Goal: Information Seeking & Learning: Find specific page/section

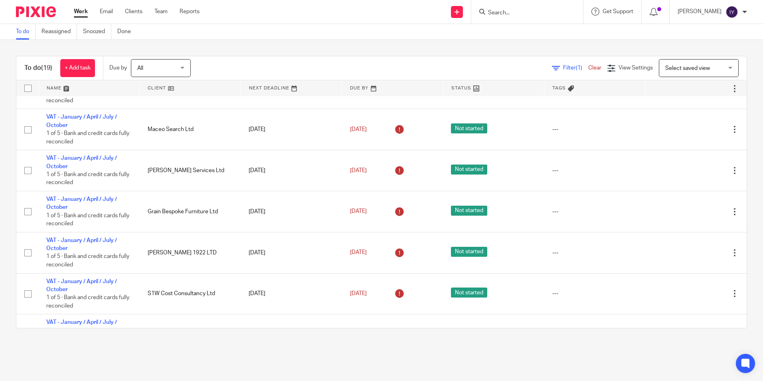
scroll to position [468, 0]
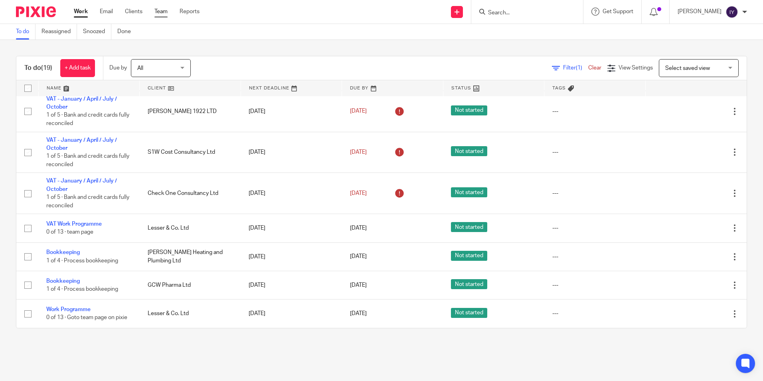
click at [161, 13] on link "Team" at bounding box center [160, 12] width 13 height 8
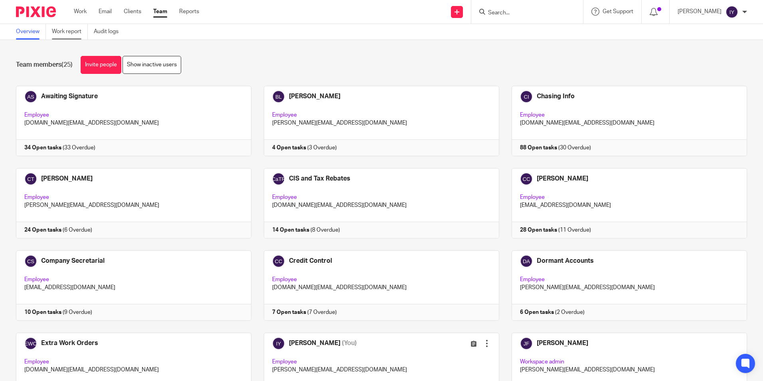
click at [77, 32] on link "Work report" at bounding box center [70, 32] width 36 height 16
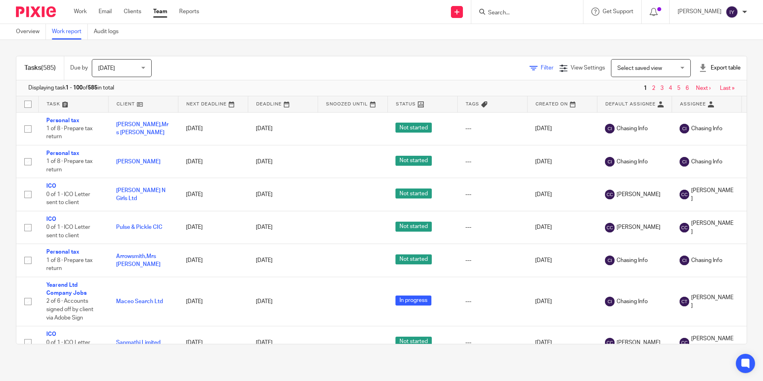
click at [529, 67] on link "Filter" at bounding box center [541, 68] width 24 height 6
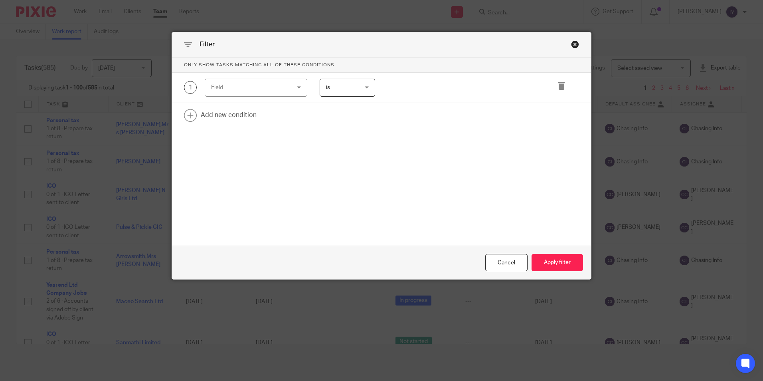
click at [282, 85] on div "Field" at bounding box center [249, 87] width 77 height 17
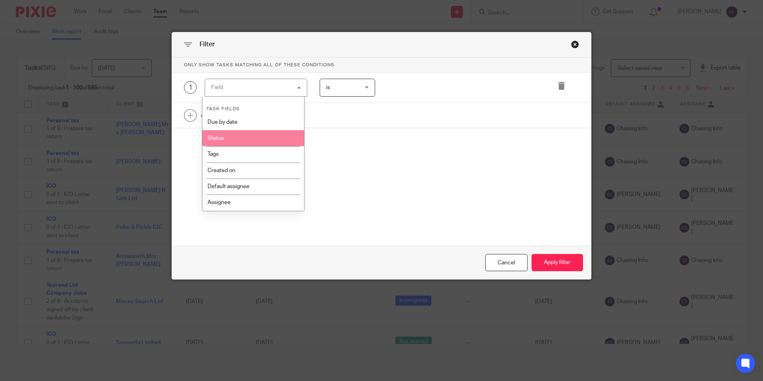
click at [266, 139] on li "Status" at bounding box center [253, 138] width 102 height 16
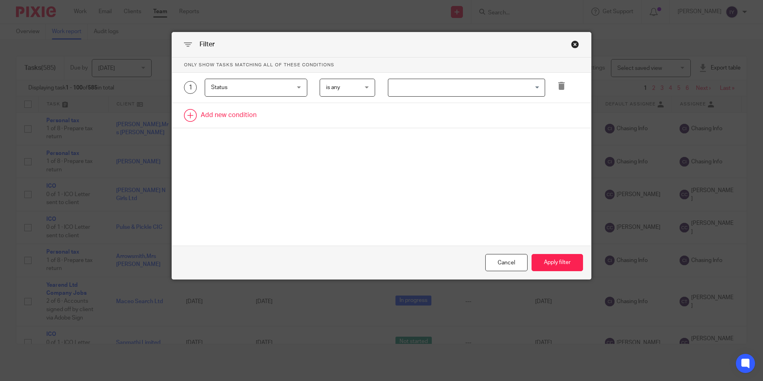
click at [557, 89] on icon at bounding box center [561, 86] width 8 height 8
click at [258, 93] on link at bounding box center [381, 85] width 419 height 25
click at [258, 93] on div "Field" at bounding box center [249, 87] width 77 height 17
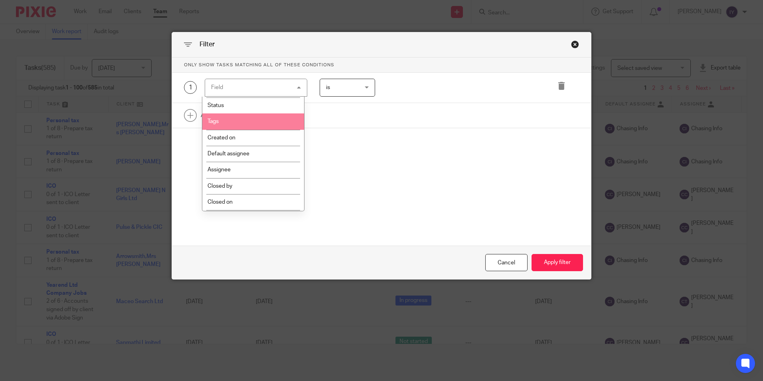
scroll to position [80, 0]
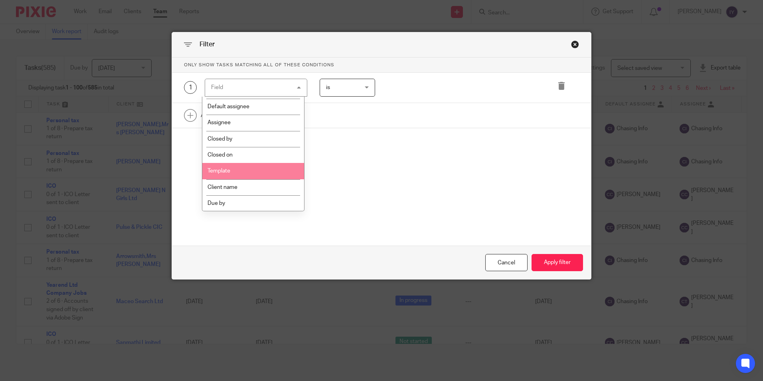
click at [249, 167] on li "Template" at bounding box center [253, 171] width 102 height 16
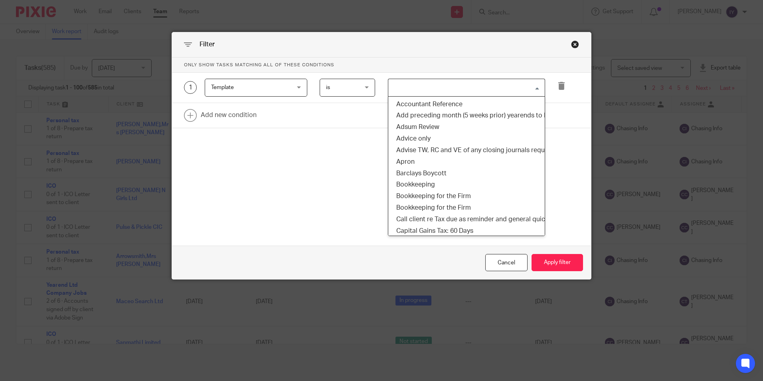
click at [419, 89] on input "Search for option" at bounding box center [464, 88] width 151 height 14
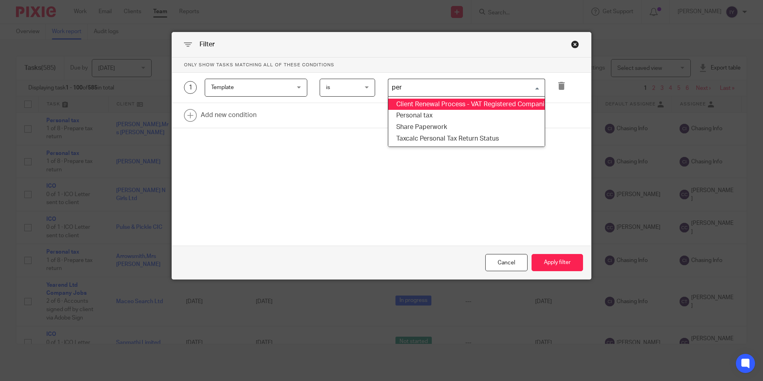
type input "pers"
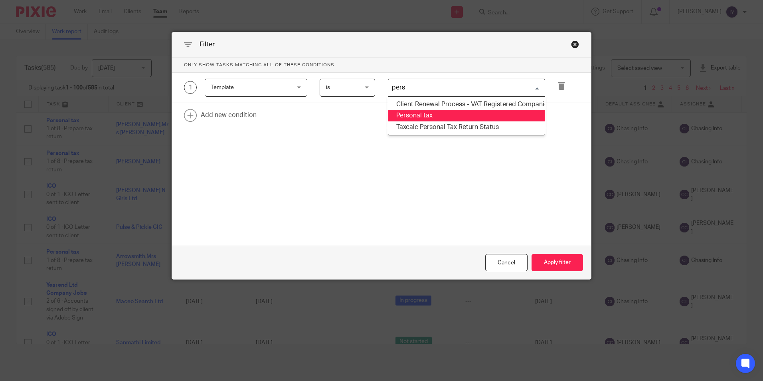
click at [420, 115] on li "Personal tax" at bounding box center [466, 116] width 156 height 12
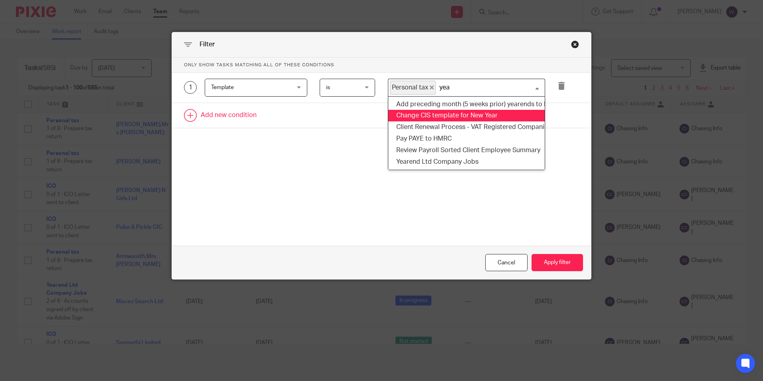
type input "year"
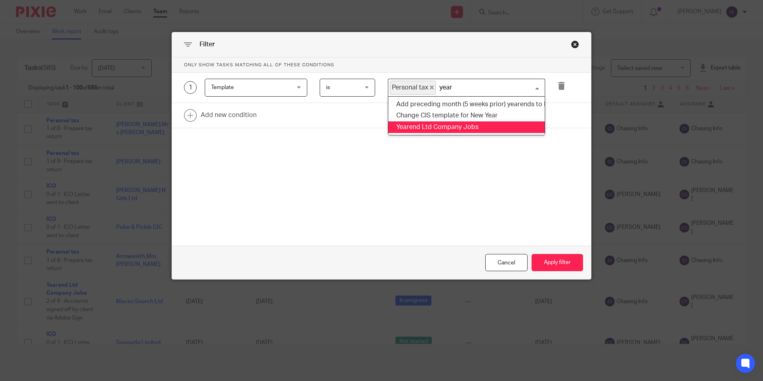
click at [425, 130] on li "Yearend Ltd Company Jobs" at bounding box center [466, 127] width 156 height 12
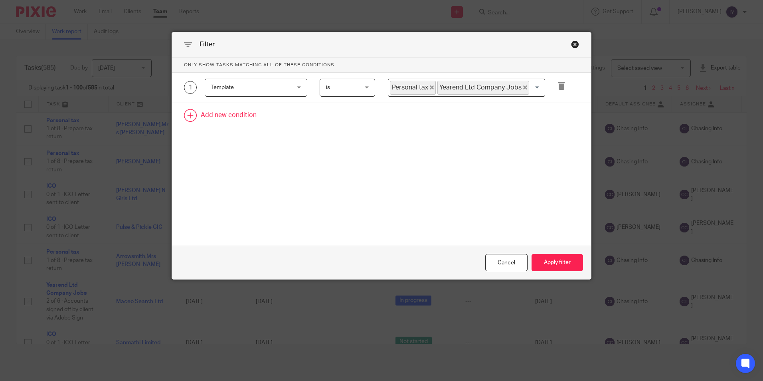
click at [212, 116] on link at bounding box center [381, 115] width 419 height 25
click at [212, 116] on div "Field" at bounding box center [249, 117] width 77 height 17
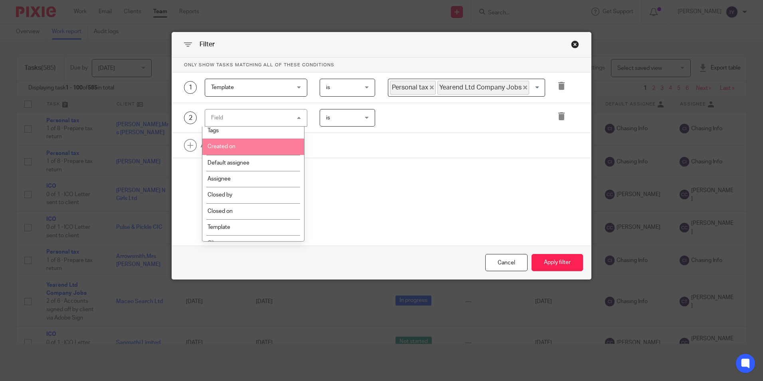
scroll to position [40, 0]
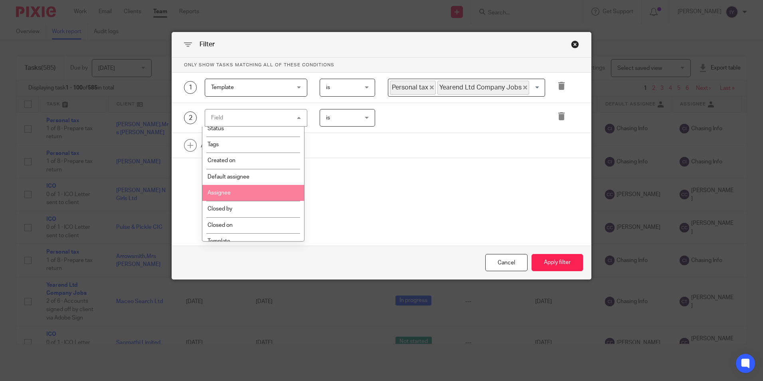
click at [254, 185] on li "Assignee" at bounding box center [253, 193] width 102 height 16
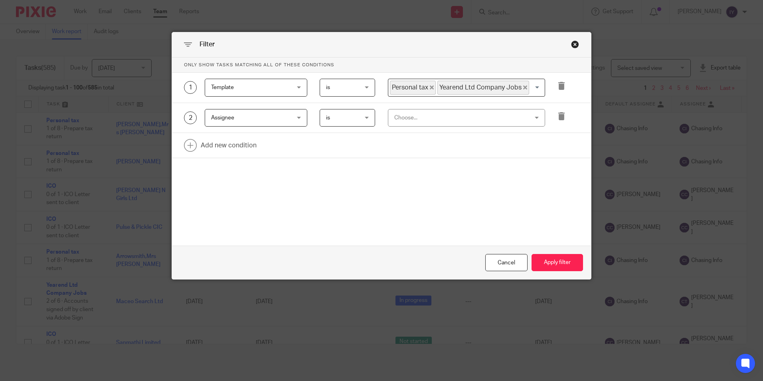
click at [369, 121] on div "is is" at bounding box center [347, 118] width 55 height 18
click at [354, 148] on li "is not" at bounding box center [344, 151] width 55 height 16
click at [402, 119] on div "Choose..." at bounding box center [454, 117] width 120 height 17
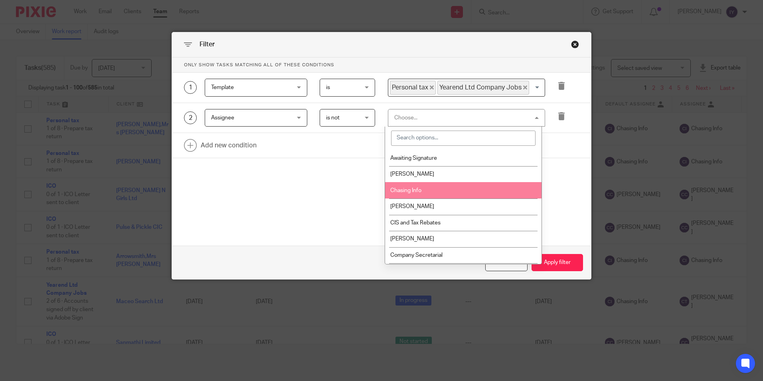
click at [404, 188] on span "Chasing Info" at bounding box center [405, 190] width 31 height 6
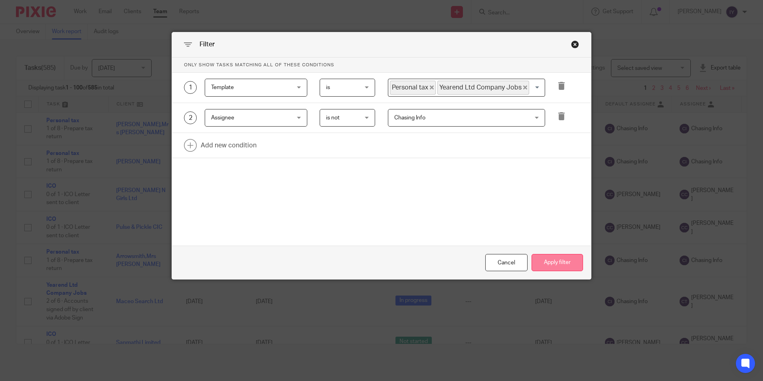
click at [550, 264] on button "Apply filter" at bounding box center [556, 262] width 51 height 17
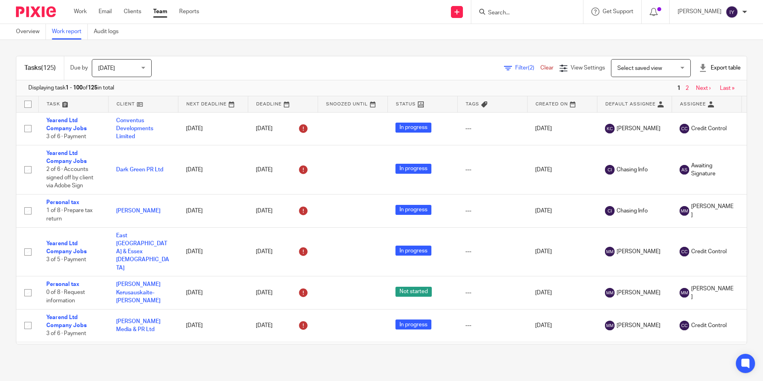
click at [702, 68] on div "Export table" at bounding box center [719, 68] width 42 height 8
click at [689, 96] on link "Excel spreadsheet" at bounding box center [700, 98] width 46 height 6
click at [73, 10] on div "Work Email Clients Team Reports Work Email Clients Team Reports Settings" at bounding box center [138, 12] width 145 height 24
click at [79, 10] on link "Work" at bounding box center [80, 12] width 13 height 8
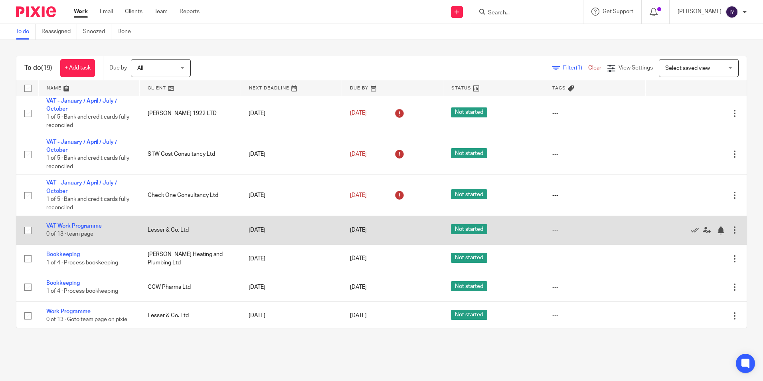
scroll to position [468, 0]
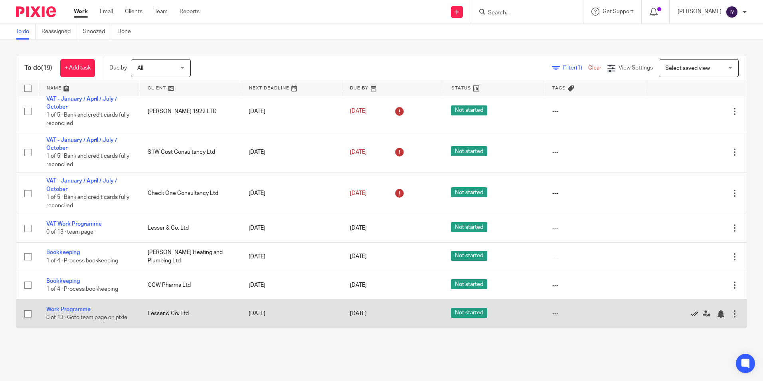
click at [690, 314] on icon at bounding box center [694, 314] width 8 height 8
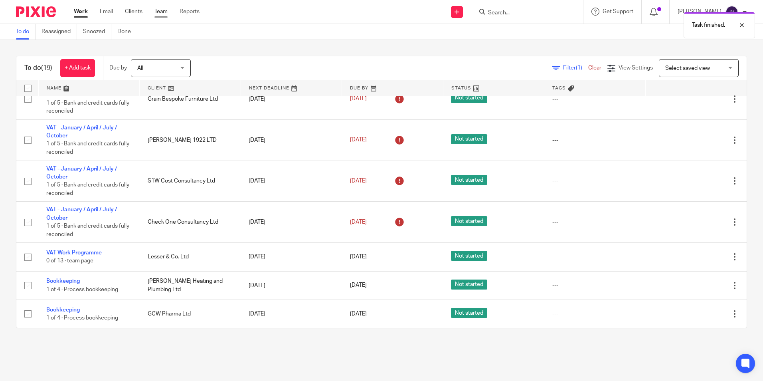
click at [167, 14] on link "Team" at bounding box center [160, 12] width 13 height 8
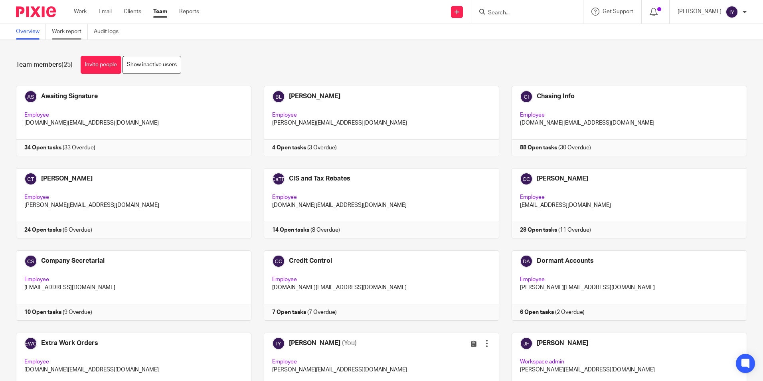
click at [59, 36] on link "Work report" at bounding box center [70, 32] width 36 height 16
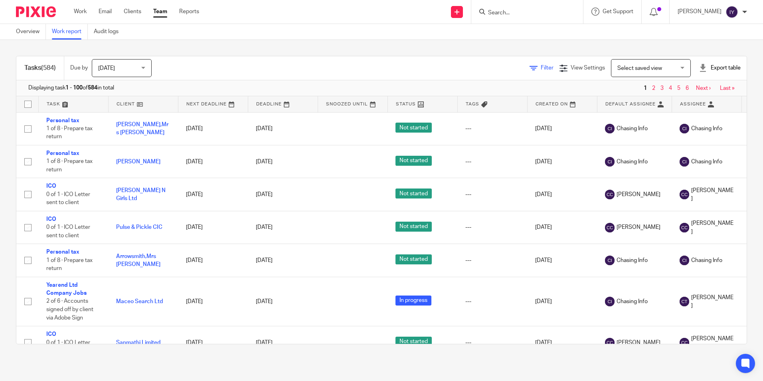
click at [541, 66] on span "Filter" at bounding box center [547, 68] width 13 height 6
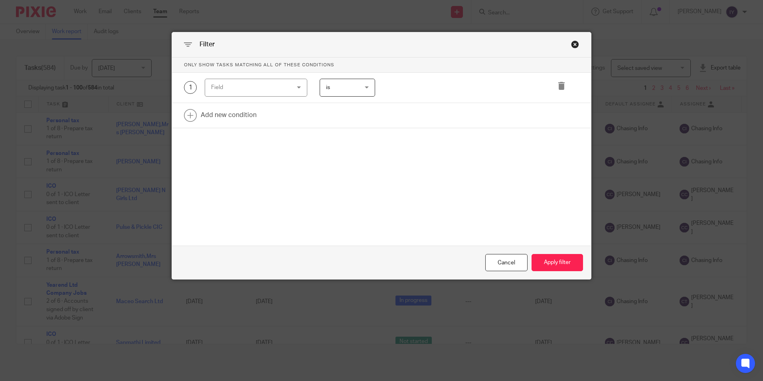
click at [222, 89] on div "Field" at bounding box center [249, 87] width 77 height 17
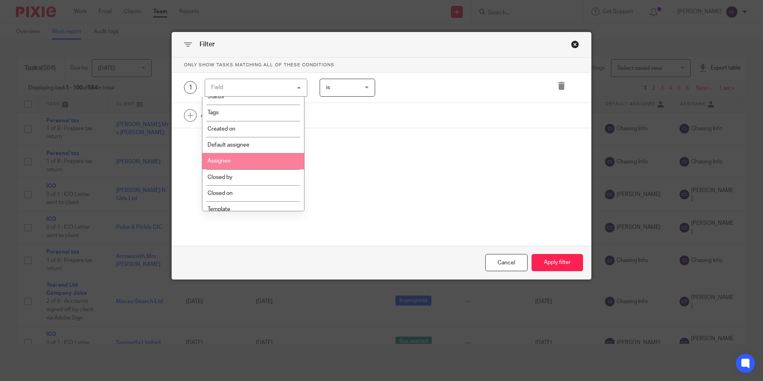
scroll to position [120, 0]
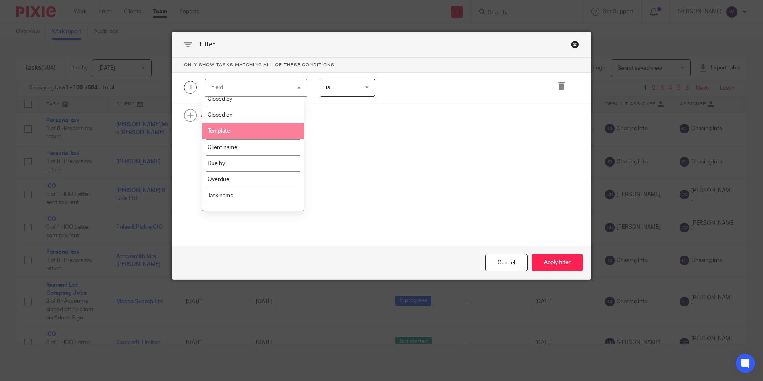
click at [245, 134] on li "Template" at bounding box center [253, 131] width 102 height 16
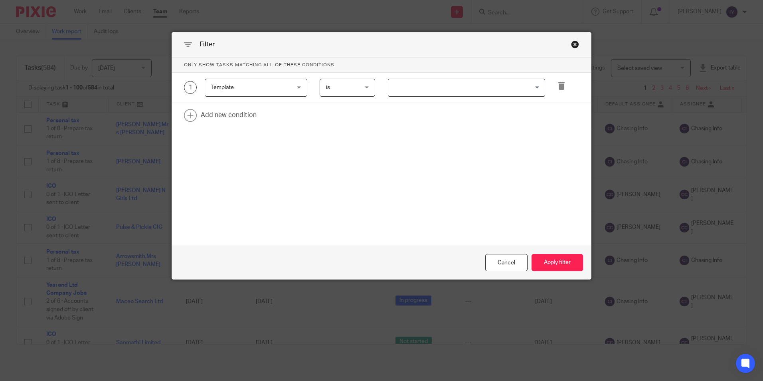
click at [401, 89] on input "Search for option" at bounding box center [464, 88] width 151 height 14
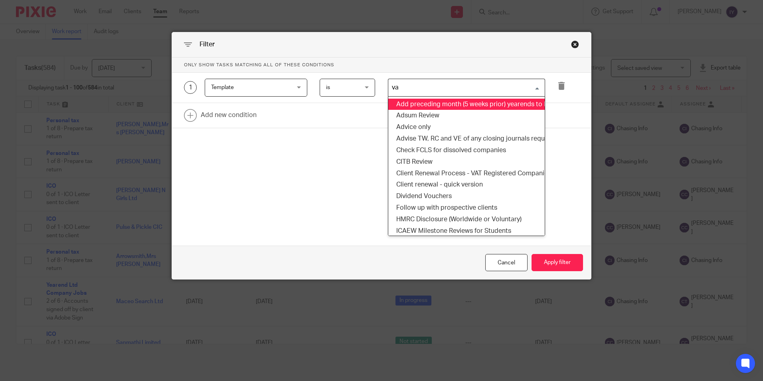
type input "vat"
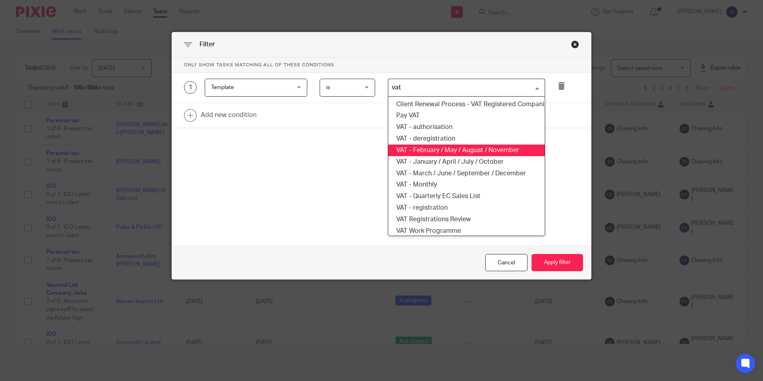
click at [500, 149] on li "VAT - February / May / August / November" at bounding box center [466, 150] width 156 height 12
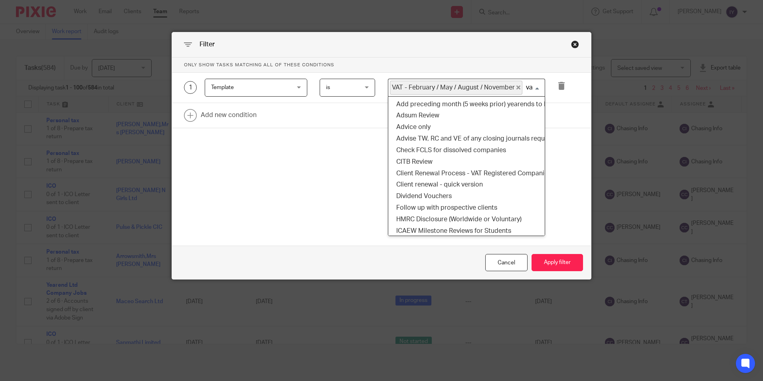
scroll to position [2, 0]
type input "vat"
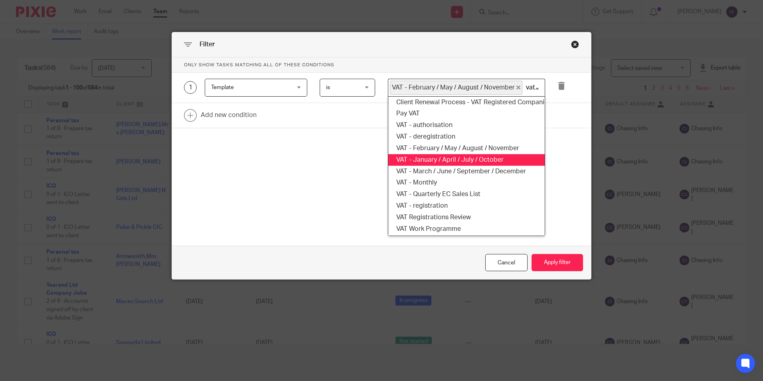
click at [488, 157] on li "VAT - January / April / July / October" at bounding box center [466, 160] width 156 height 12
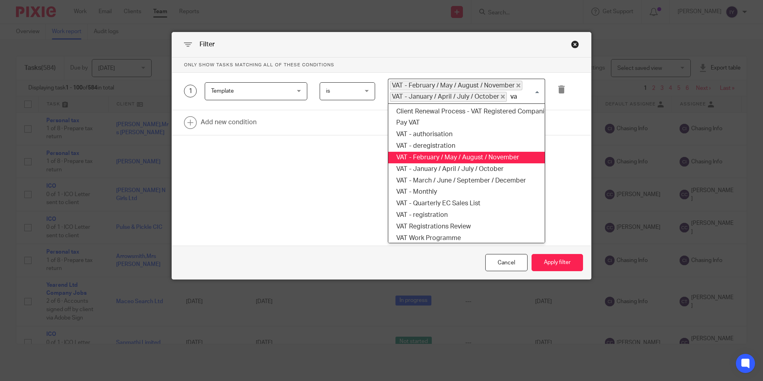
type input "vat"
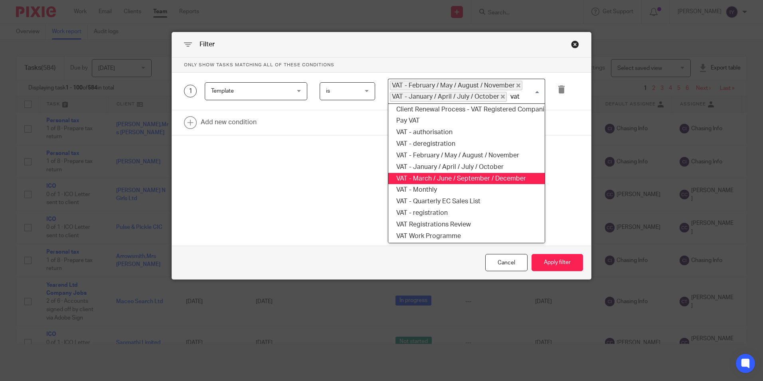
click at [487, 173] on li "VAT - March / June / September / December" at bounding box center [466, 179] width 156 height 12
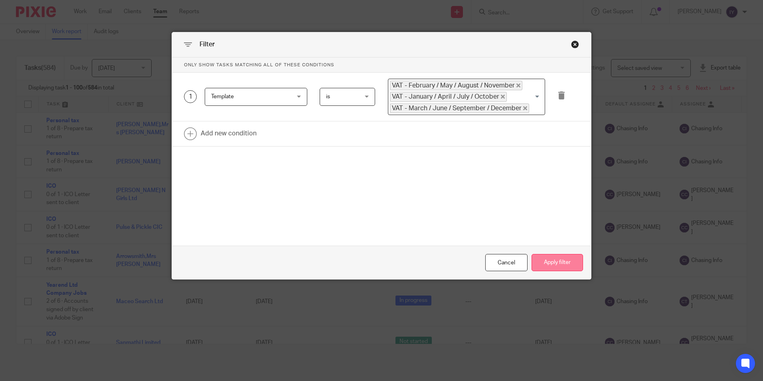
click at [566, 262] on button "Apply filter" at bounding box center [556, 262] width 51 height 17
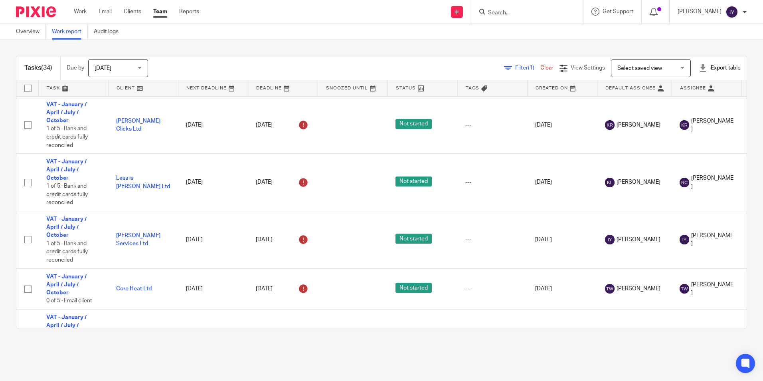
click at [706, 67] on div "Export table" at bounding box center [719, 68] width 42 height 8
click at [688, 97] on link "Excel spreadsheet" at bounding box center [700, 98] width 46 height 6
click at [80, 14] on link "Work" at bounding box center [80, 12] width 13 height 8
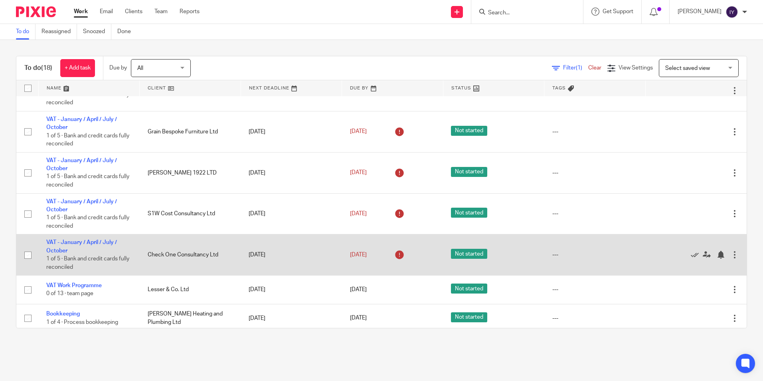
scroll to position [440, 0]
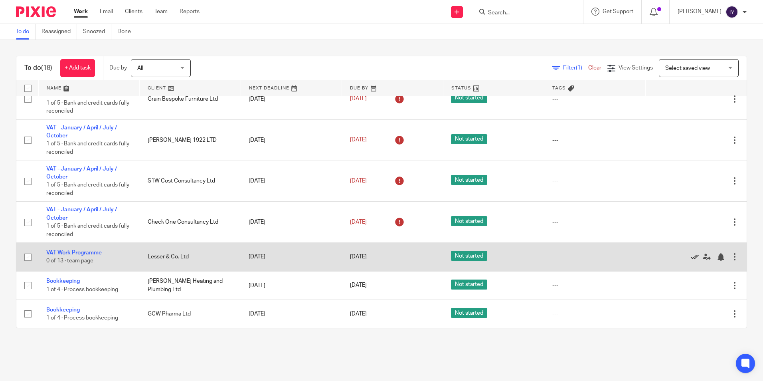
click at [690, 255] on icon at bounding box center [694, 257] width 8 height 8
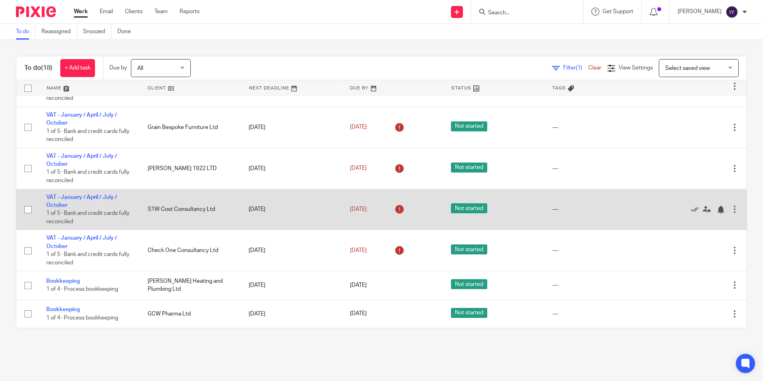
scroll to position [412, 0]
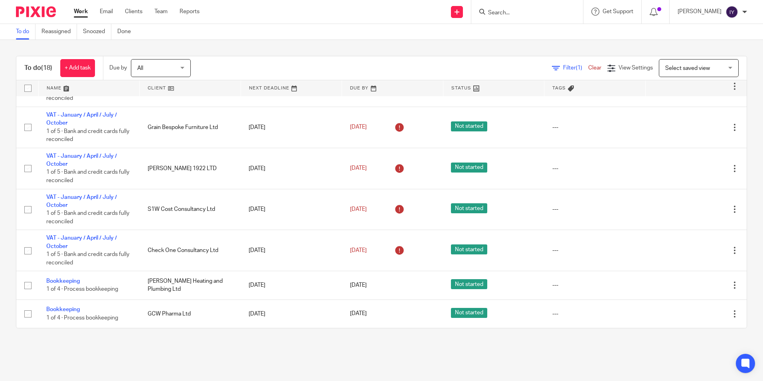
click at [355, 43] on div "To do (18) + Add task Due by All All Today Tomorrow This week Next week This mo…" at bounding box center [381, 192] width 763 height 304
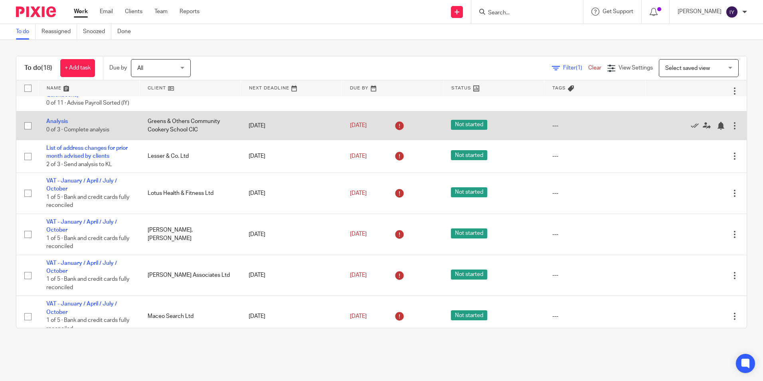
scroll to position [0, 0]
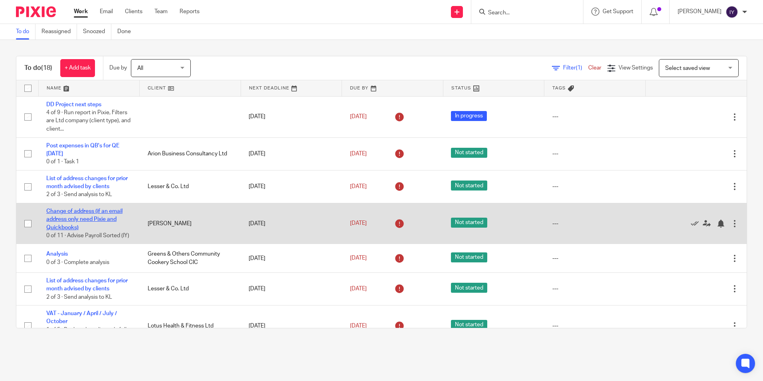
click at [99, 212] on link "Change of address (if an email address only need Pixie and Quickbooks)" at bounding box center [84, 219] width 76 height 22
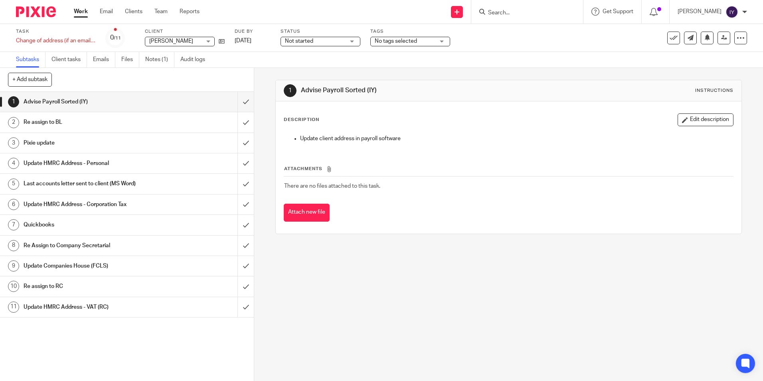
click at [75, 12] on link "Work" at bounding box center [81, 12] width 14 height 8
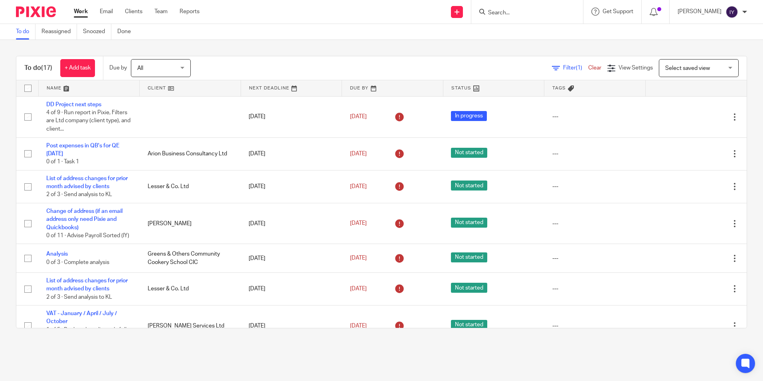
click at [386, 40] on div "To do (17) + Add task Due by All All Today Tomorrow This week Next week This mo…" at bounding box center [381, 192] width 763 height 304
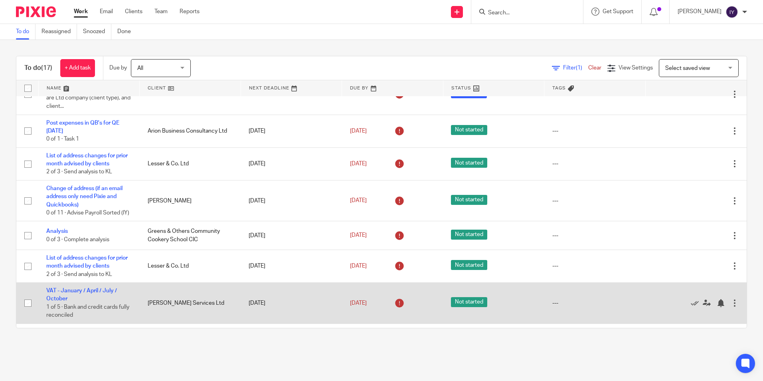
scroll to position [13, 0]
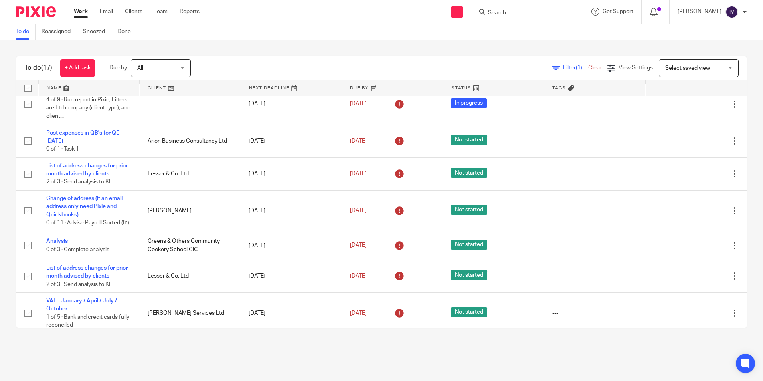
click at [515, 16] on input "Search" at bounding box center [523, 13] width 72 height 7
type input "LOTUS"
click at [535, 36] on link at bounding box center [570, 34] width 171 height 18
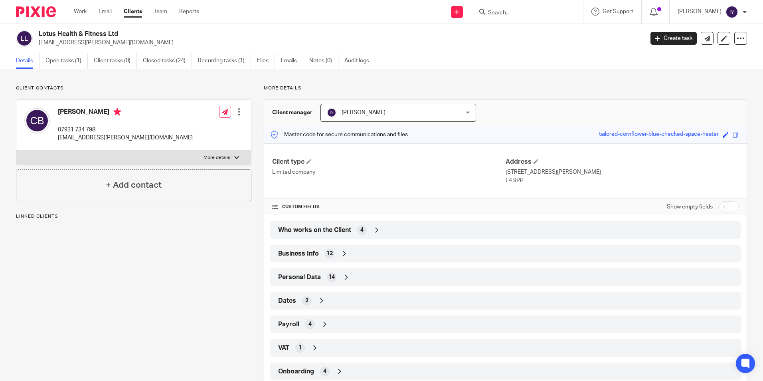
click at [312, 302] on div "Dates 2" at bounding box center [505, 301] width 458 height 14
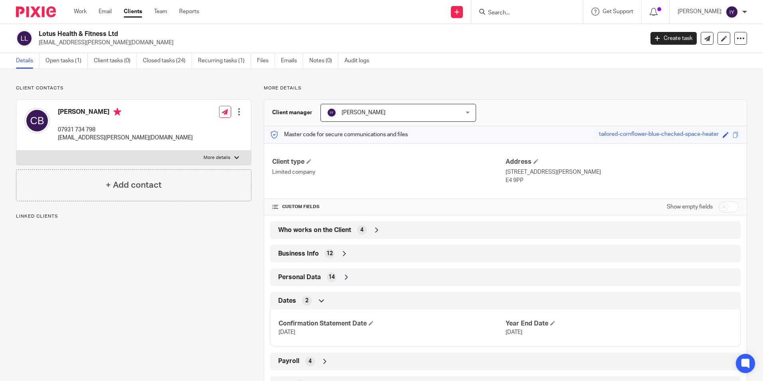
click at [318, 301] on icon at bounding box center [322, 300] width 8 height 8
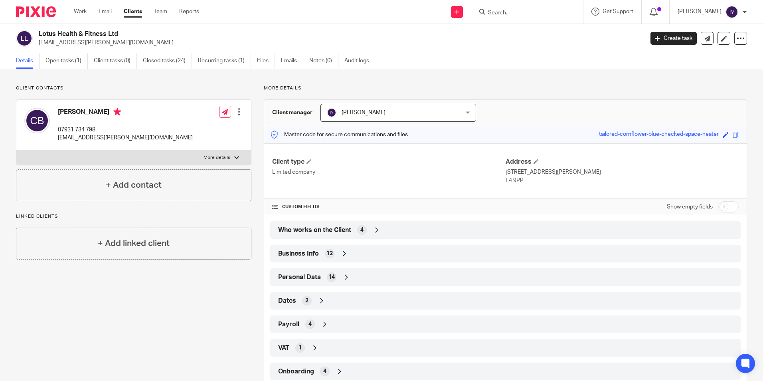
click at [299, 251] on span "Business Info" at bounding box center [298, 253] width 41 height 8
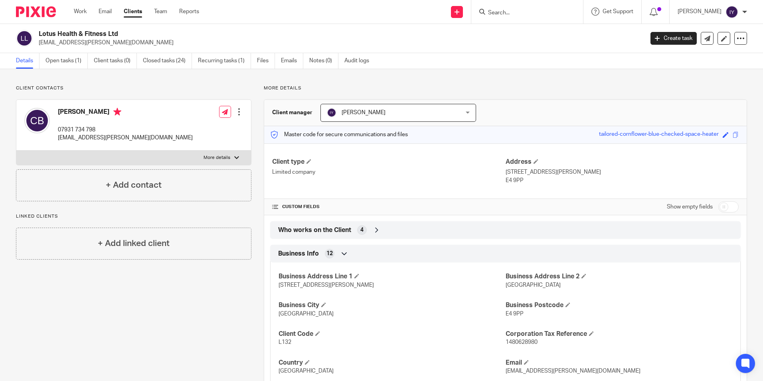
click at [299, 251] on span "Business Info" at bounding box center [298, 253] width 41 height 8
